Goal: Navigation & Orientation: Find specific page/section

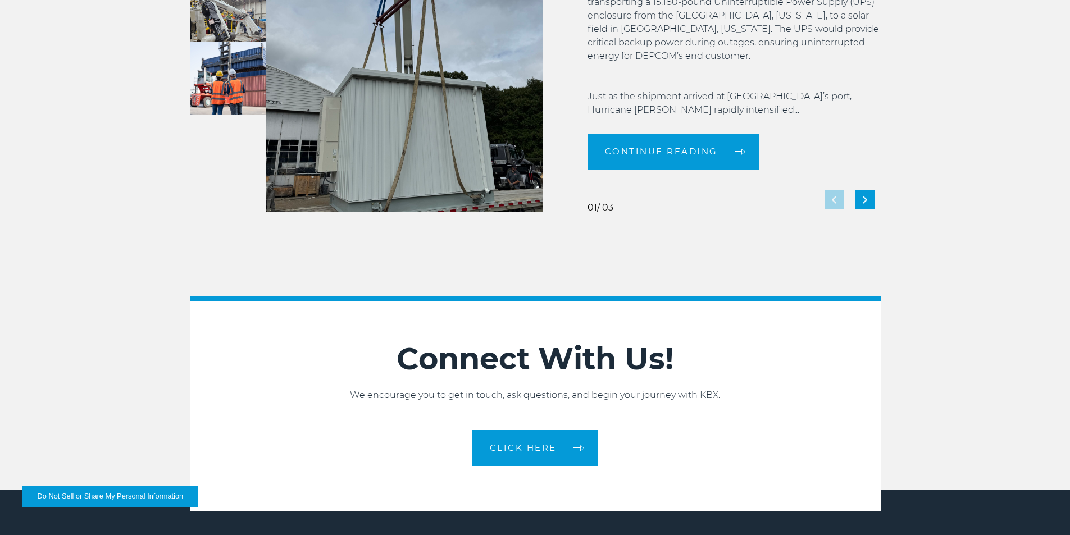
scroll to position [2499, 0]
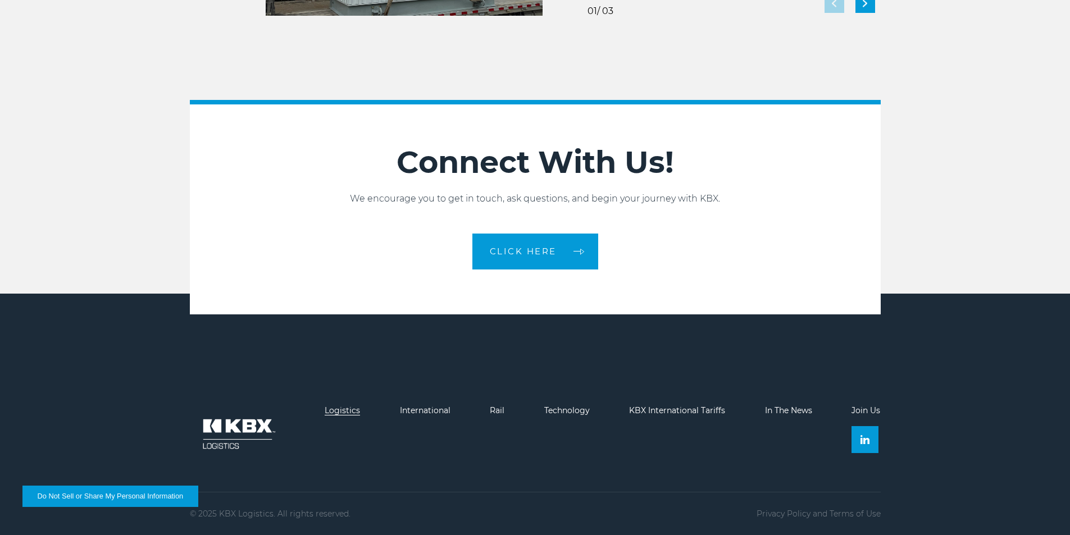
click at [332, 410] on link "Logistics" at bounding box center [342, 410] width 35 height 10
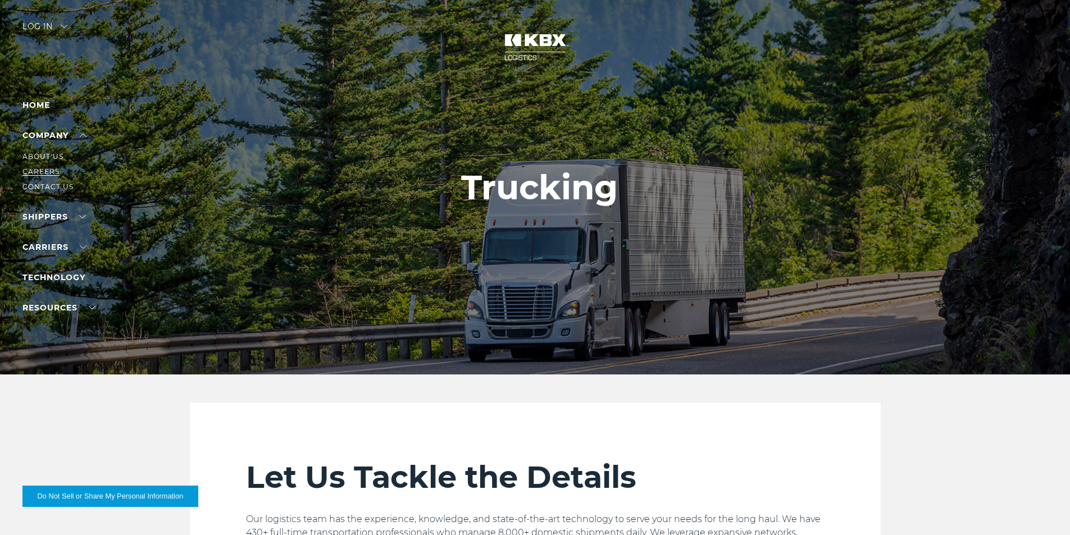
click at [51, 171] on link "Careers" at bounding box center [40, 171] width 37 height 8
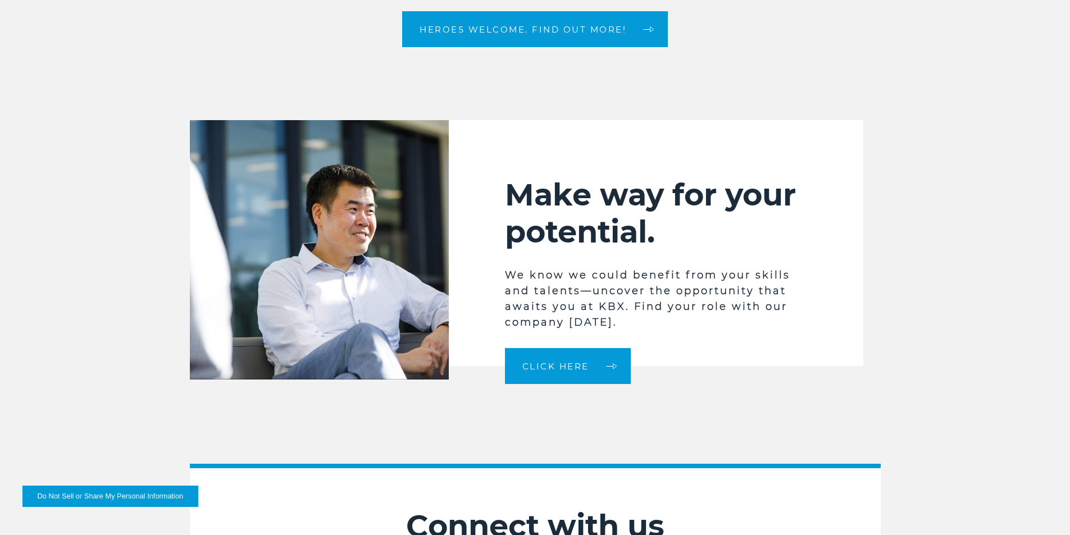
scroll to position [3059, 0]
